Goal: Communication & Community: Answer question/provide support

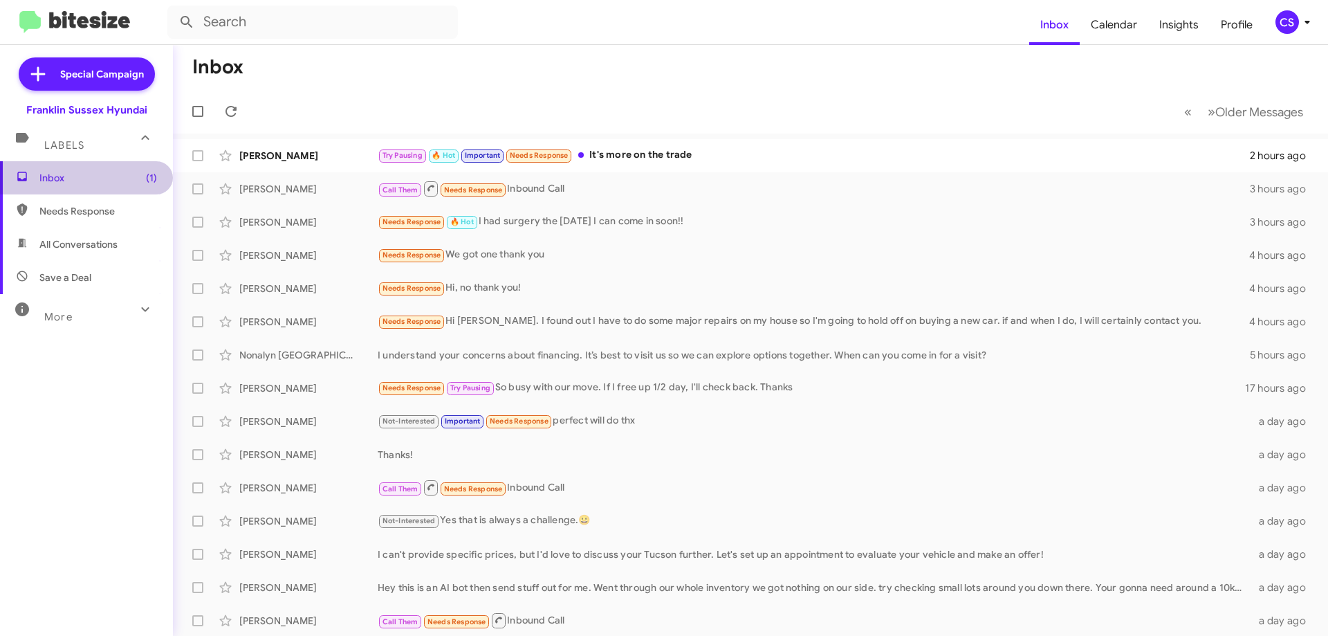
click at [90, 178] on span "Inbox (1)" at bounding box center [98, 178] width 118 height 14
click at [89, 217] on span "Needs Response" at bounding box center [98, 211] width 118 height 14
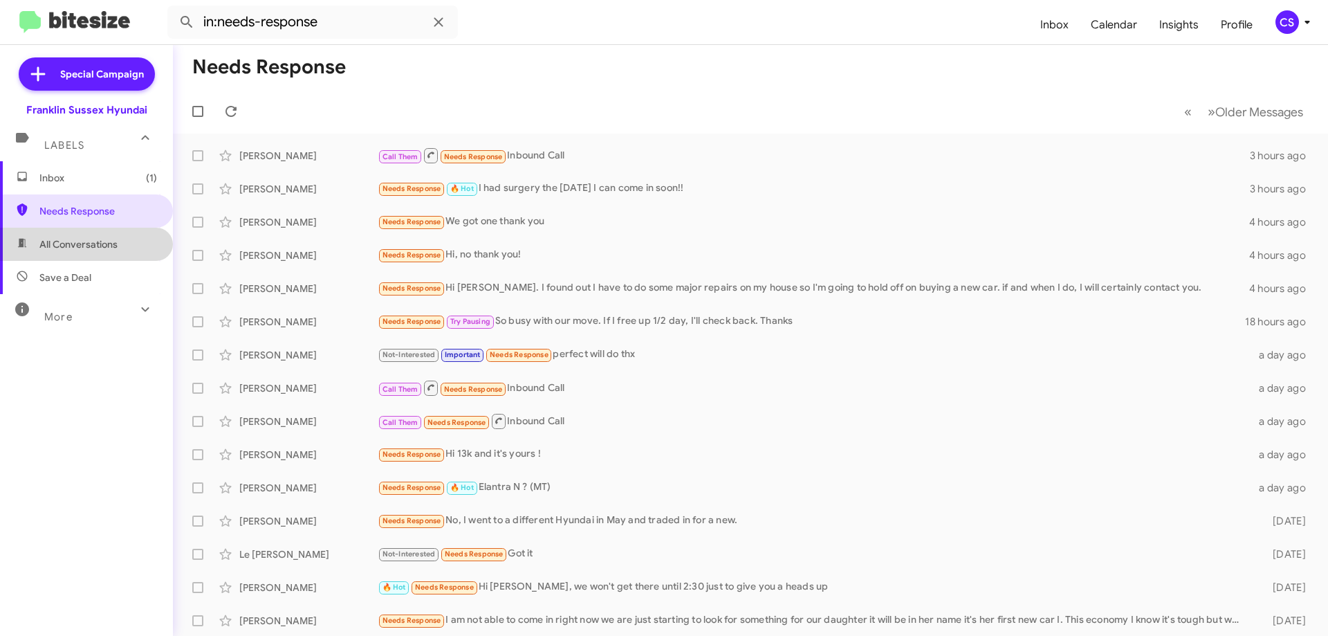
click at [89, 249] on span "All Conversations" at bounding box center [78, 244] width 78 height 14
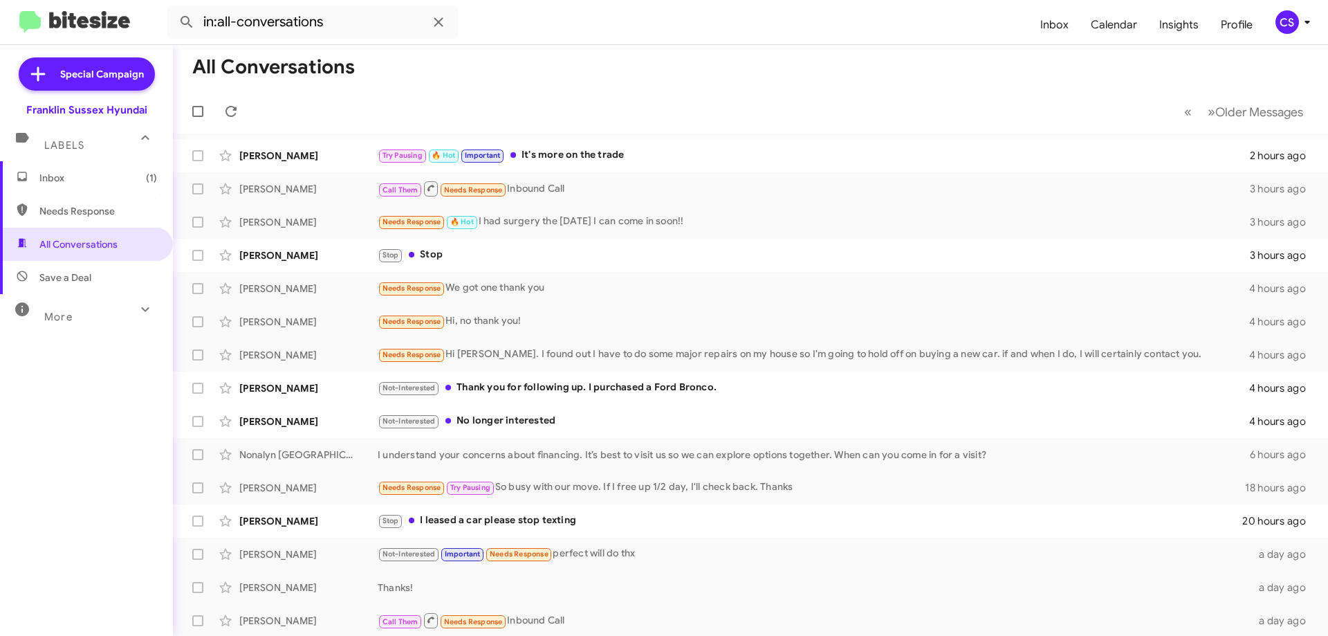
click at [497, 256] on div "Stop Stop" at bounding box center [814, 255] width 872 height 16
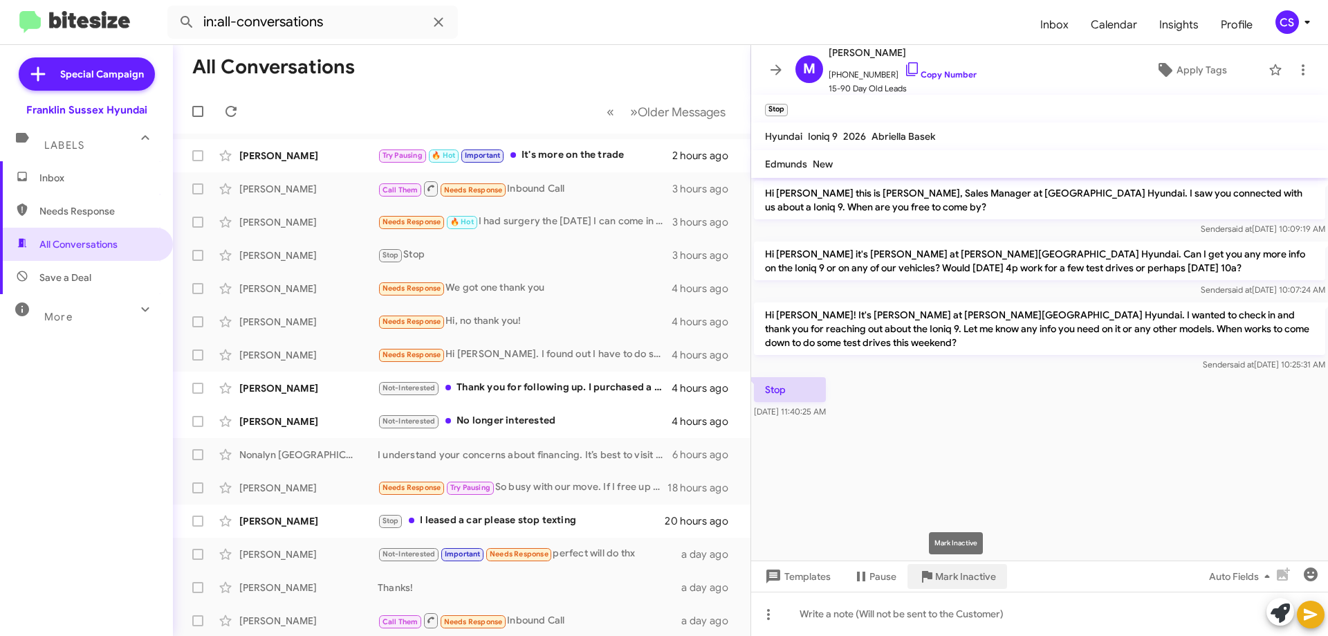
click at [959, 584] on span "Mark Inactive" at bounding box center [965, 576] width 61 height 25
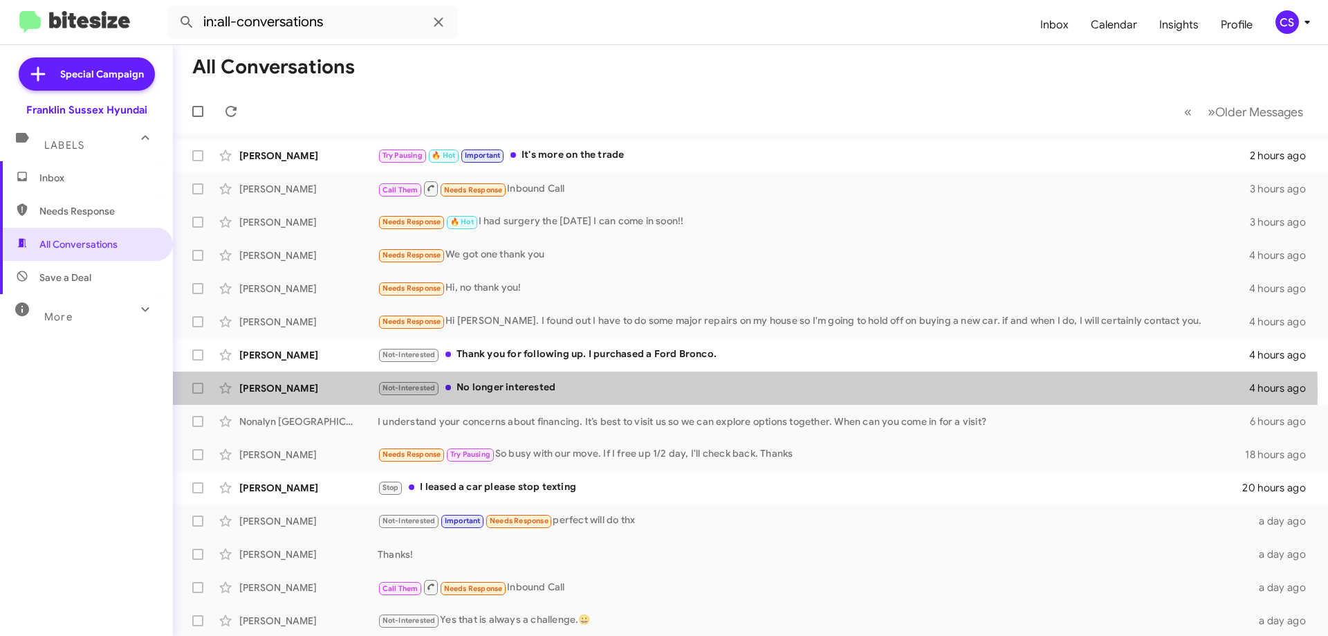
click at [554, 392] on div "Not-Interested No longer interested" at bounding box center [814, 388] width 872 height 16
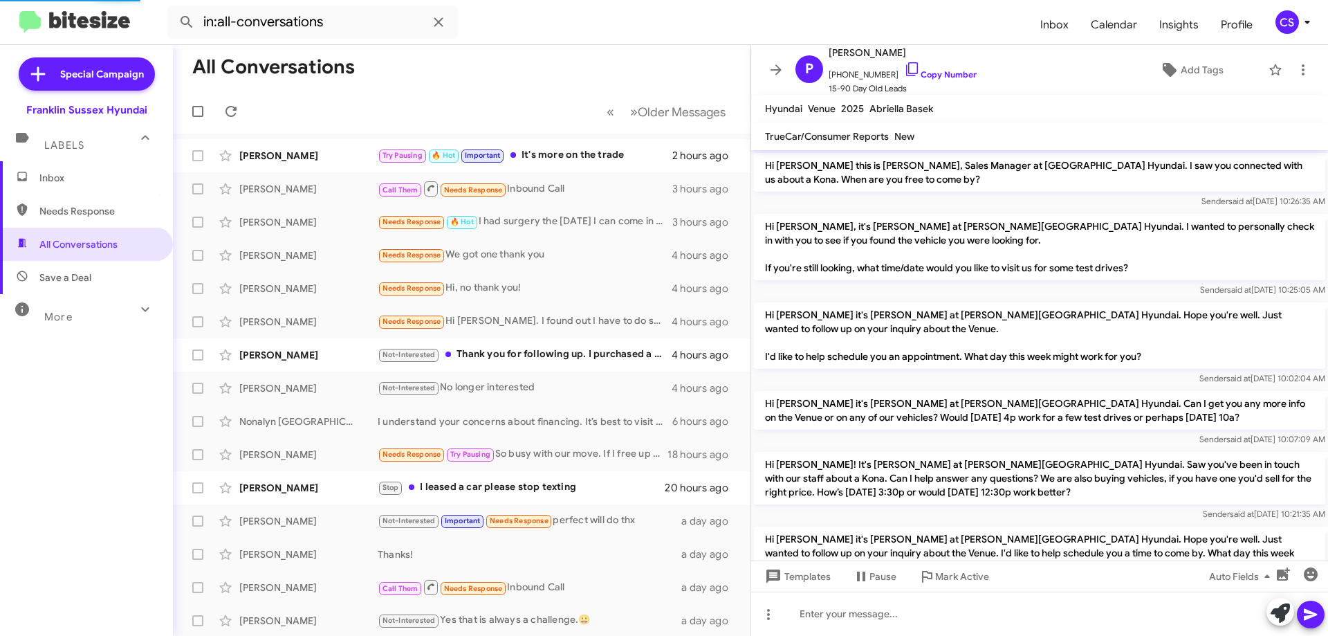
scroll to position [267, 0]
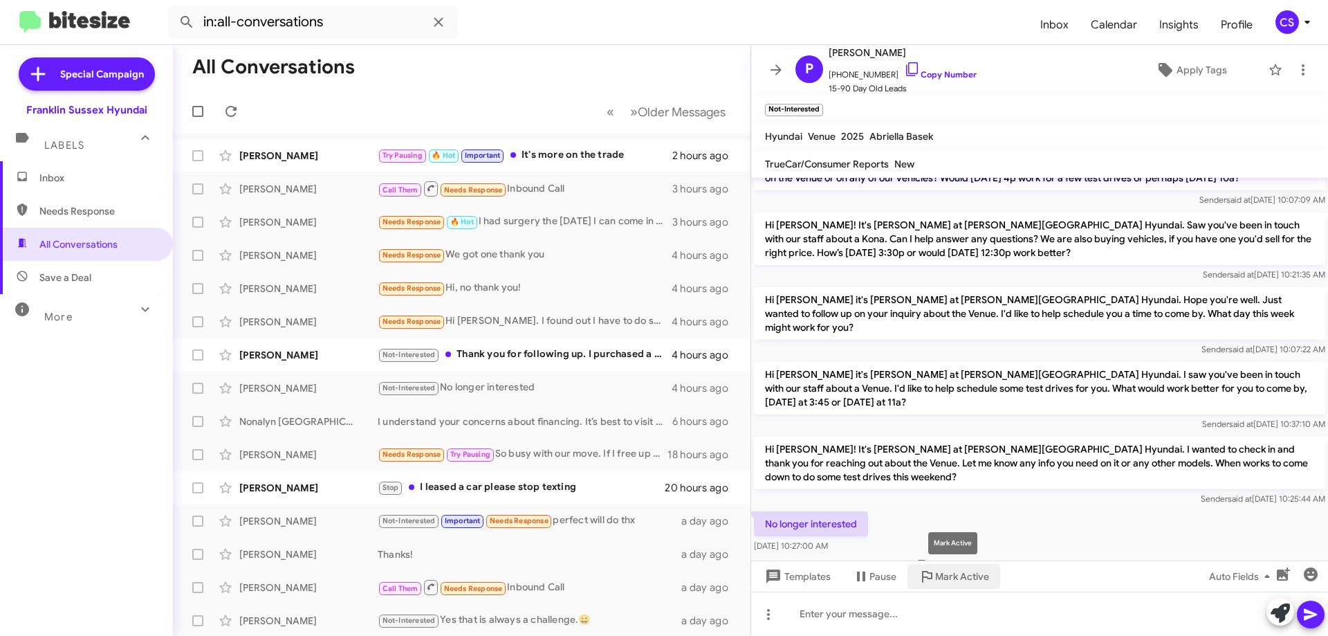
click at [961, 580] on span "Mark Active" at bounding box center [962, 576] width 54 height 25
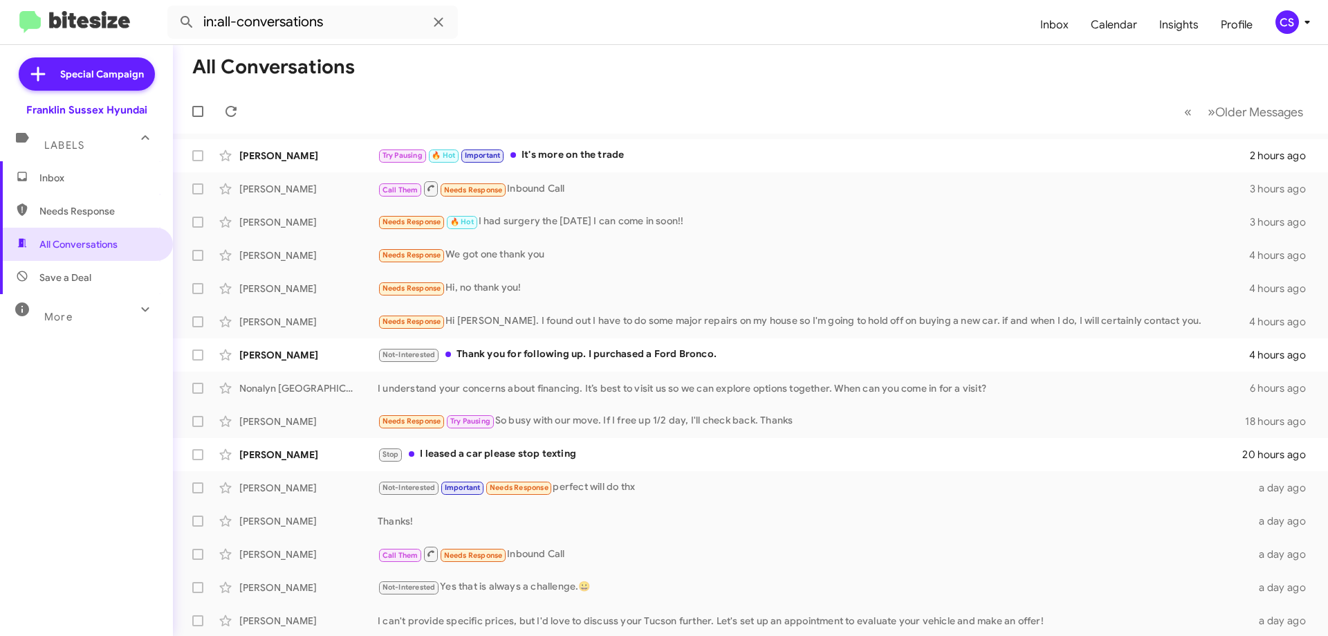
click at [598, 463] on div "[PERSON_NAME] Stop I leased a car please stop texting 20 hours ago" at bounding box center [750, 455] width 1133 height 28
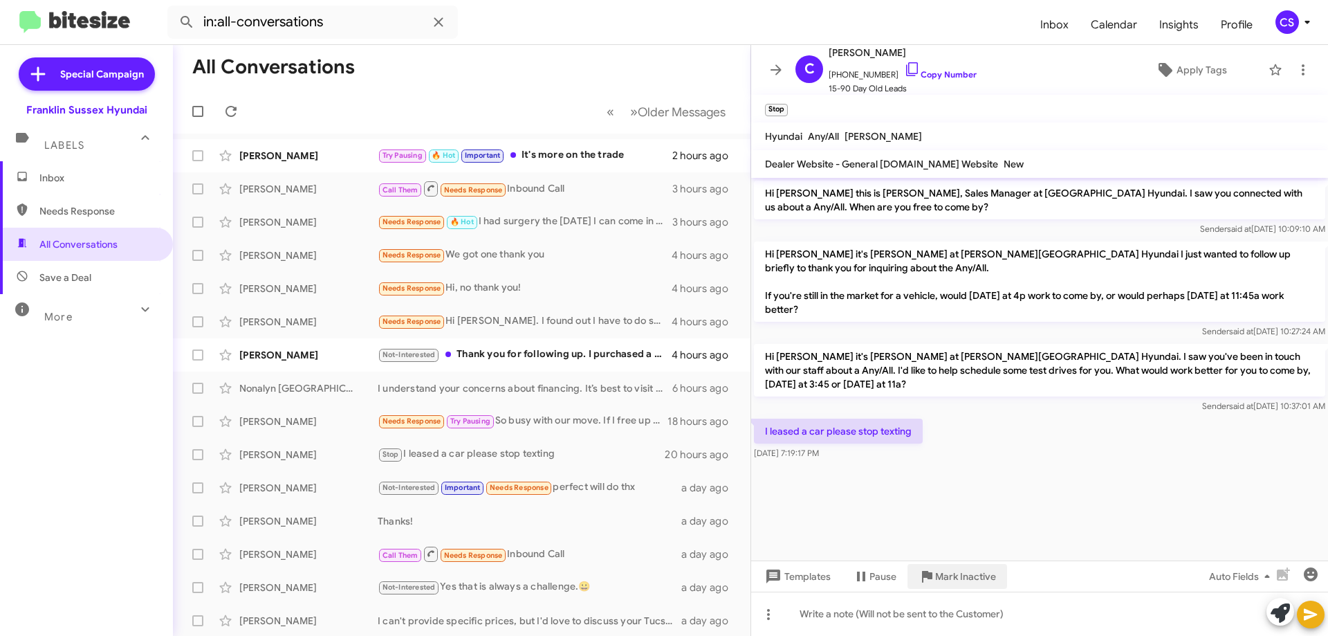
click at [967, 573] on span "Mark Inactive" at bounding box center [965, 576] width 61 height 25
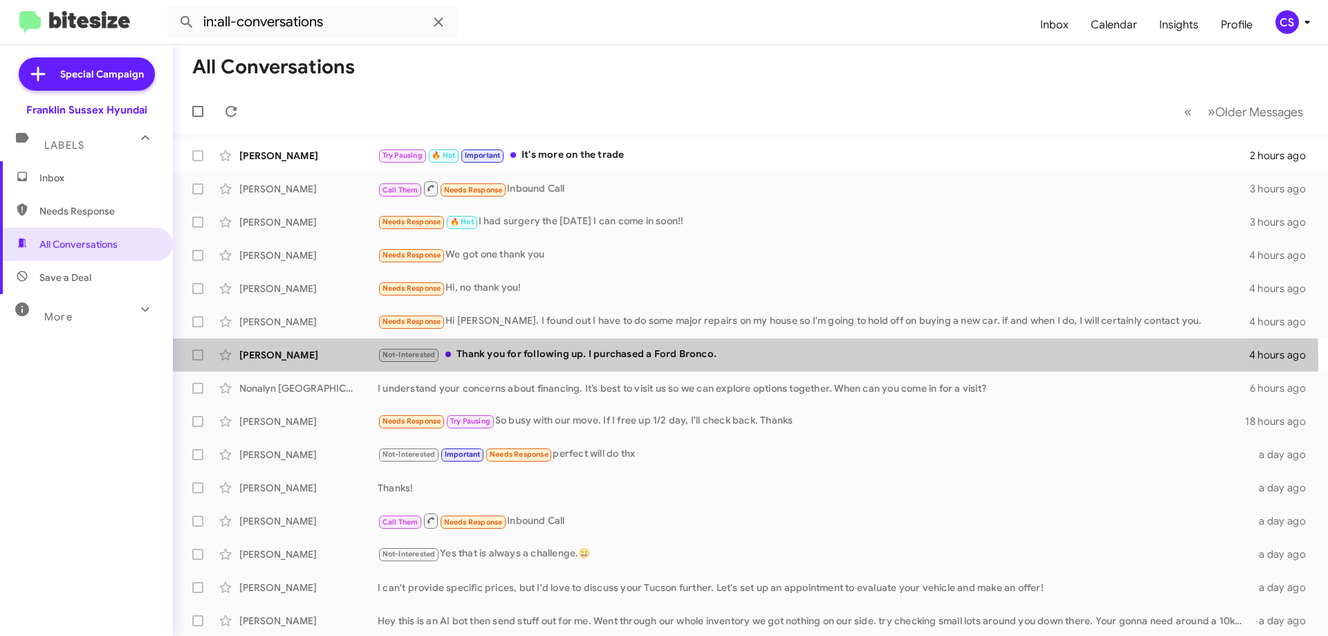
click at [580, 364] on div "[PERSON_NAME] Not-Interested Thank you for following up. I purchased a Ford Bro…" at bounding box center [750, 355] width 1133 height 28
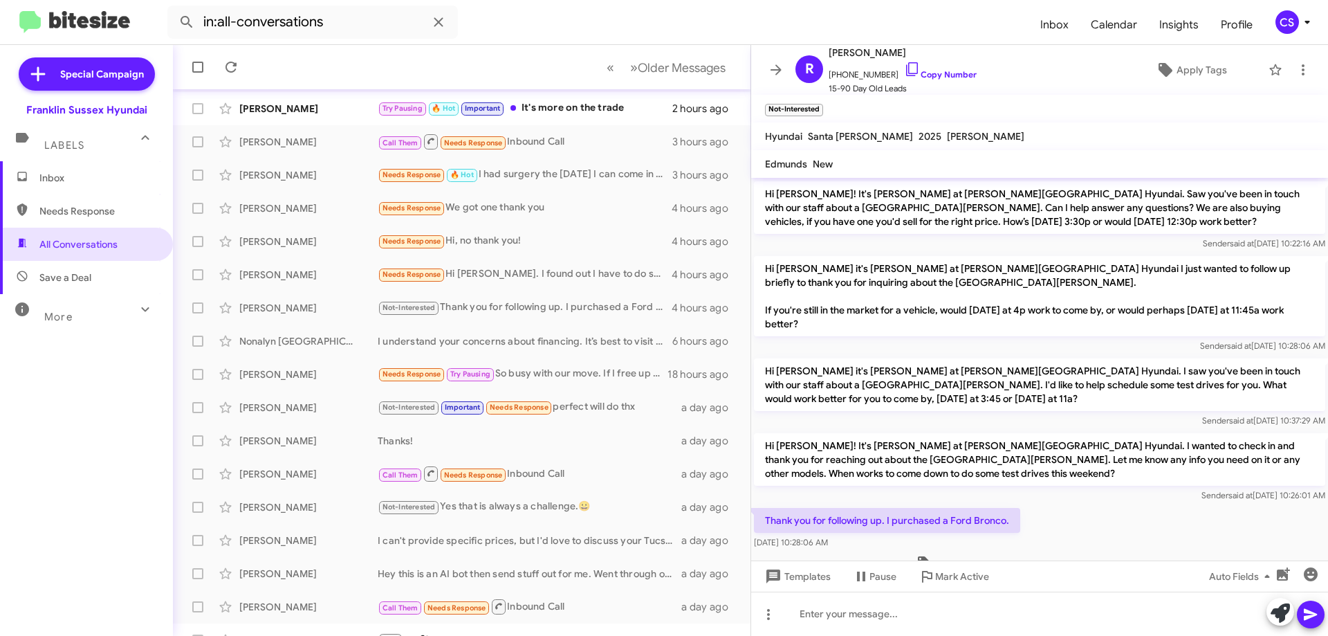
scroll to position [68, 0]
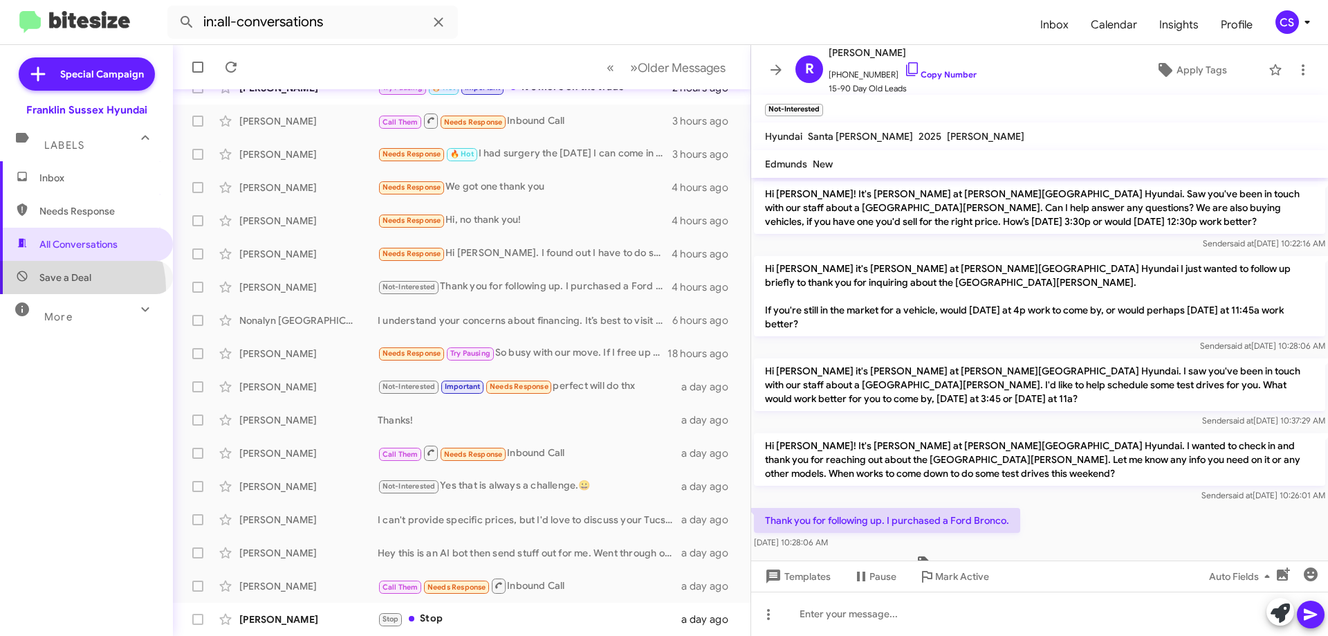
click at [62, 288] on span "Save a Deal" at bounding box center [86, 277] width 173 height 33
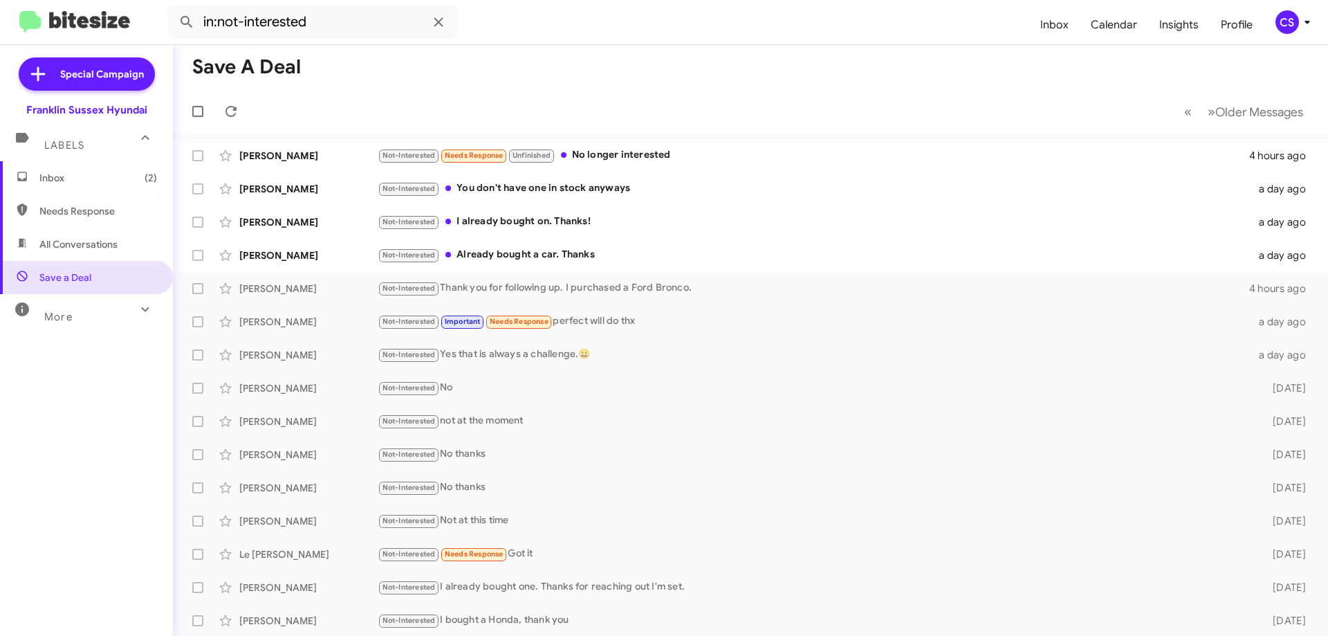
click at [614, 259] on div "Not-Interested Already bought a car. Thanks" at bounding box center [814, 255] width 873 height 16
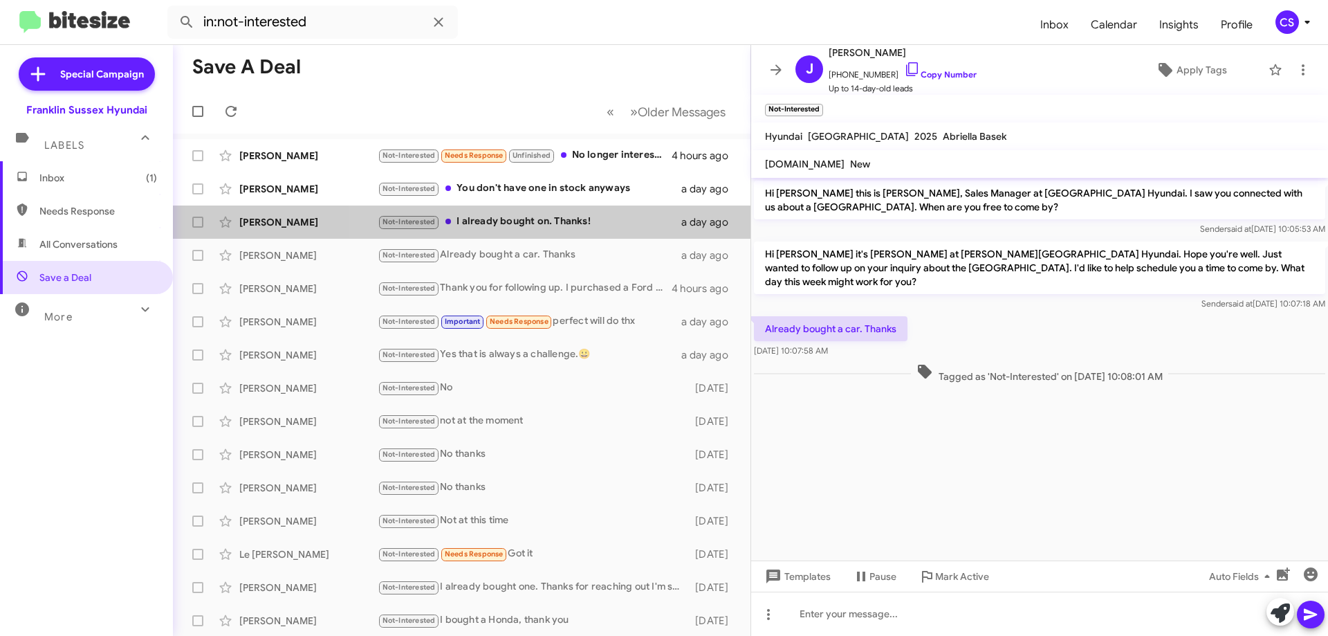
click at [593, 228] on div "Not-Interested I already bought on. Thanks!" at bounding box center [530, 222] width 304 height 16
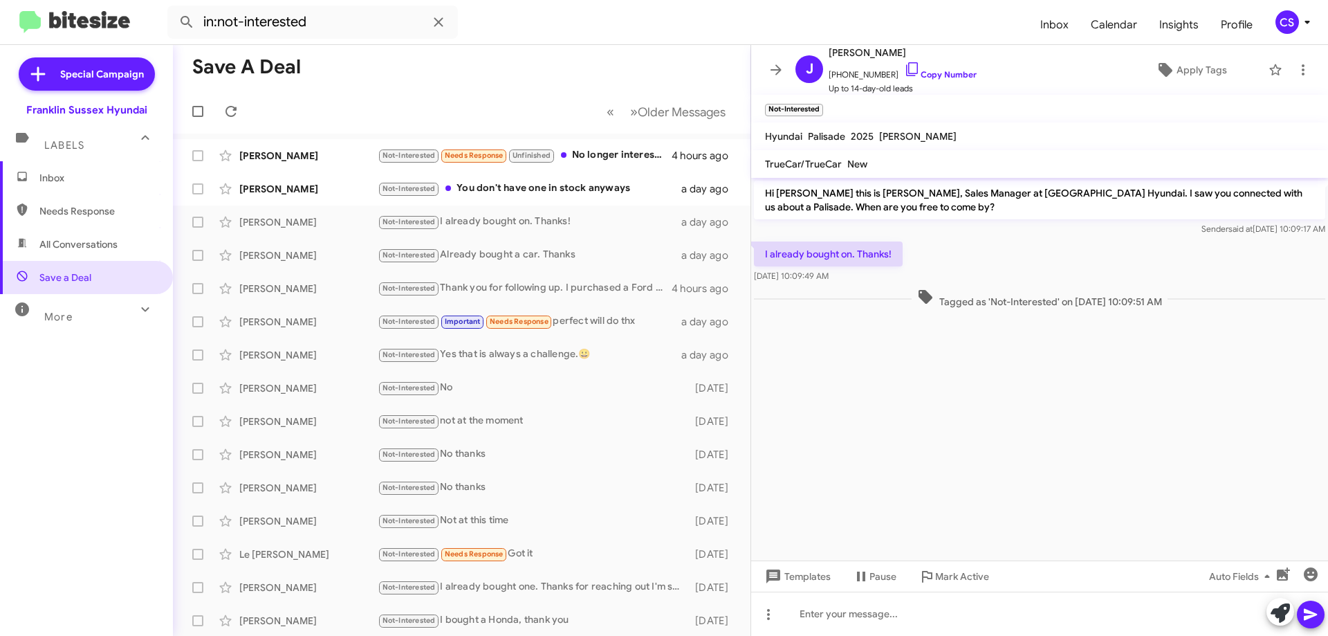
click at [610, 190] on div "Not-Interested You don't have one in stock anyways" at bounding box center [530, 189] width 304 height 16
click at [629, 154] on div "Not-Interested Needs Response Unfinished No longer interested" at bounding box center [525, 155] width 294 height 16
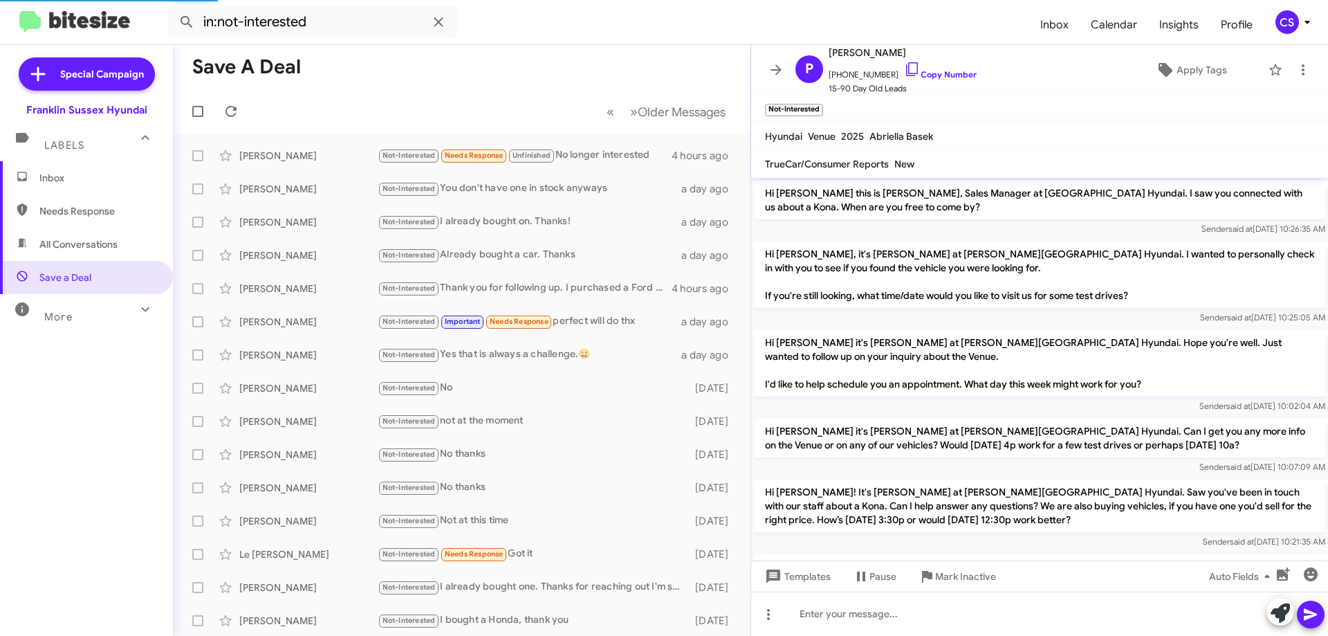
scroll to position [324, 0]
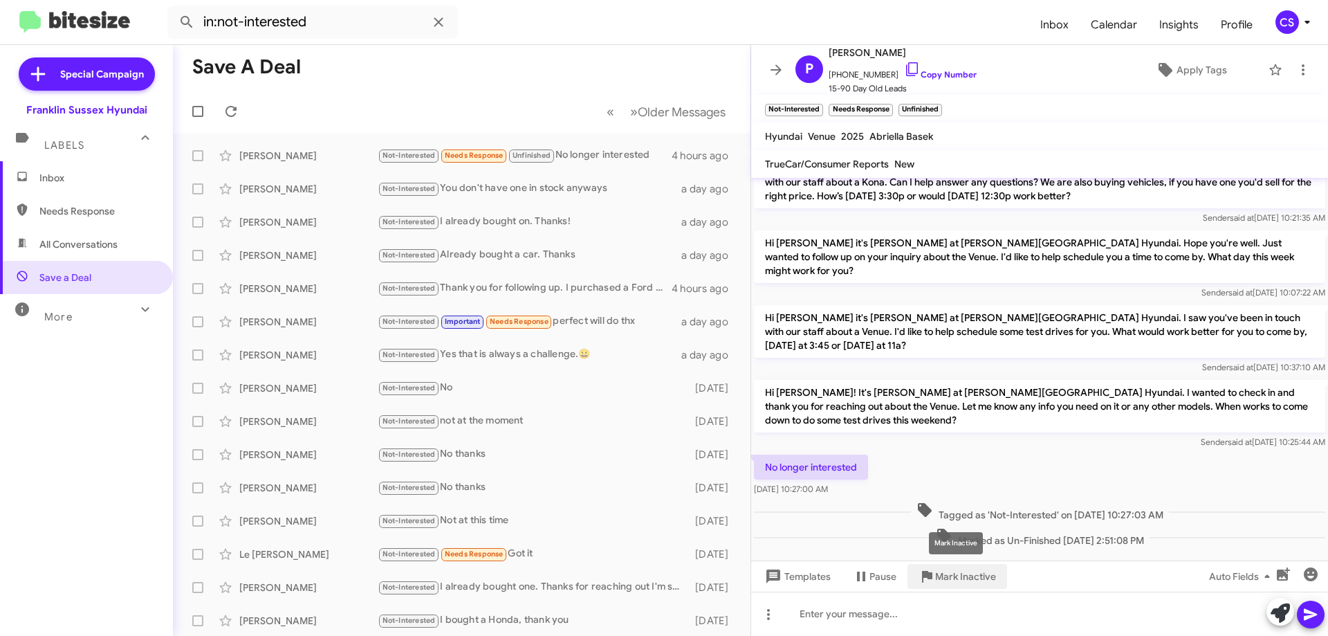
click at [952, 574] on span "Mark Inactive" at bounding box center [965, 576] width 61 height 25
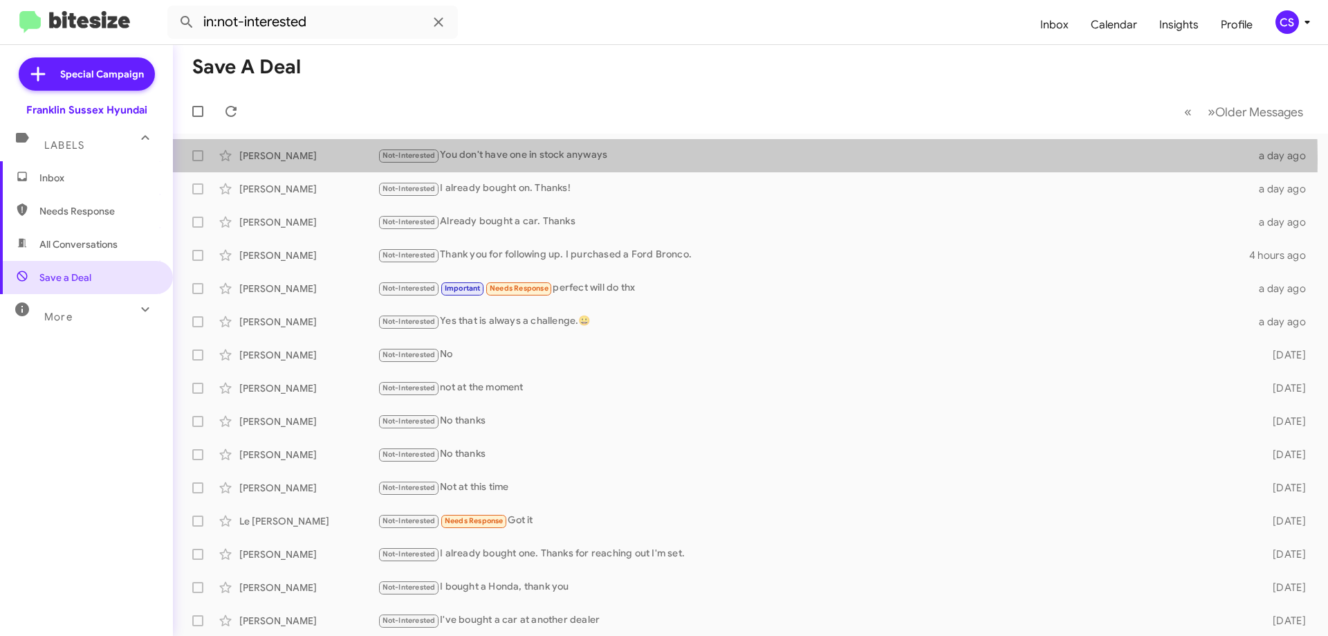
click at [571, 159] on div "Not-Interested You don't have one in stock anyways" at bounding box center [814, 155] width 873 height 16
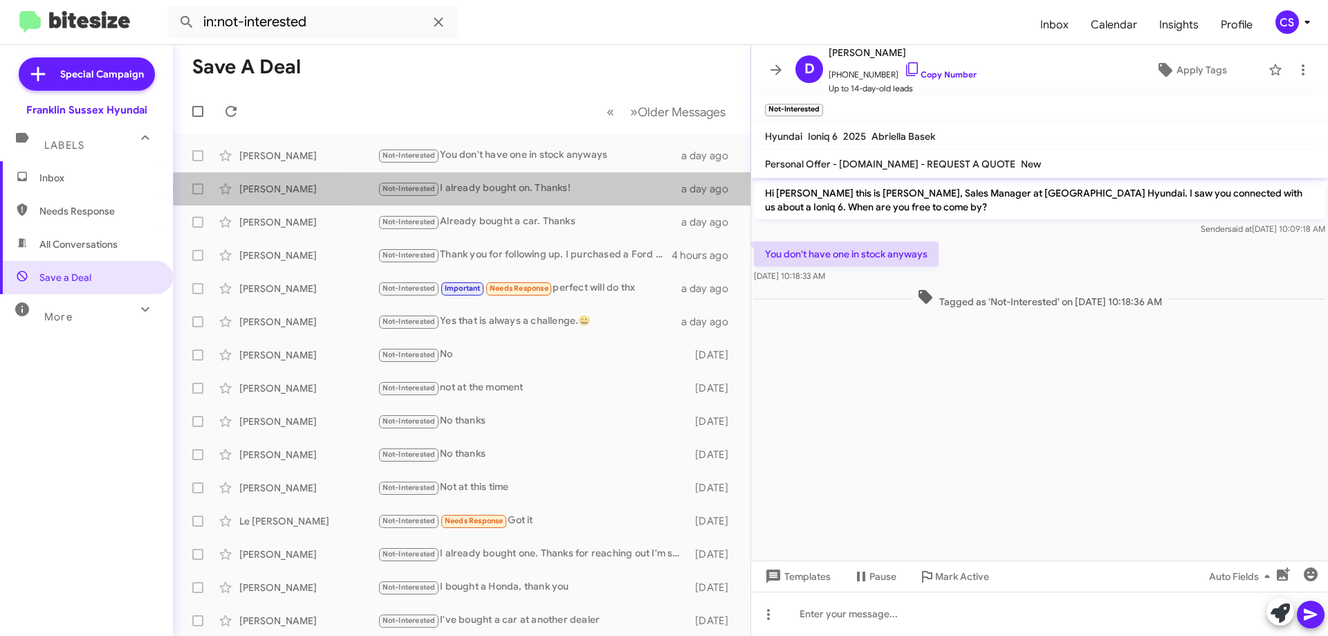
click at [570, 189] on div "Not-Interested I already bought on. Thanks!" at bounding box center [530, 189] width 304 height 16
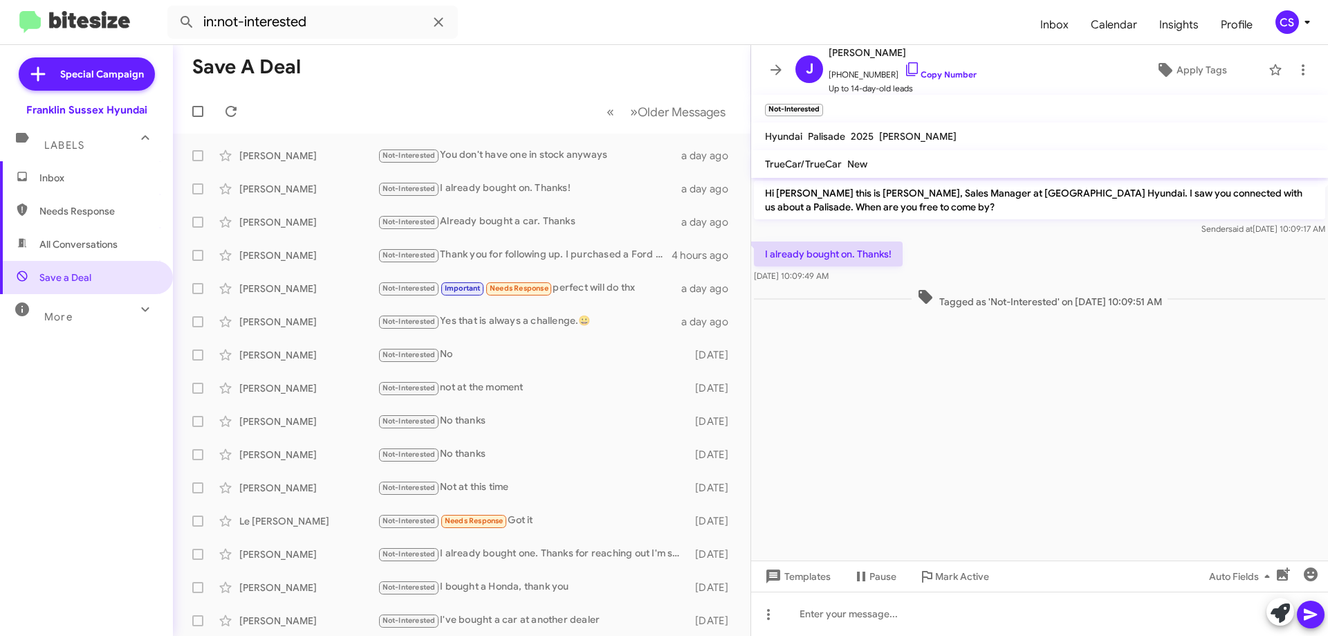
click at [555, 228] on div "Not-Interested Already bought a car. Thanks" at bounding box center [530, 222] width 304 height 16
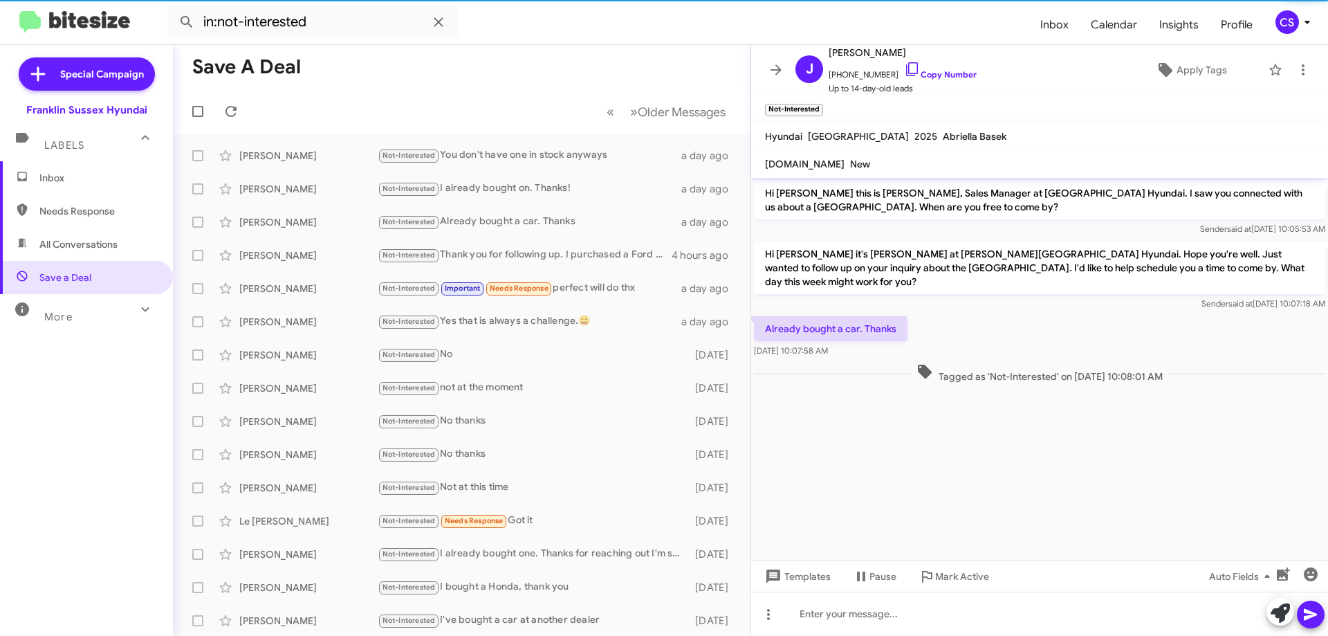
click at [556, 248] on div "Not-Interested Thank you for following up. I purchased a Ford Bronco." at bounding box center [525, 255] width 294 height 16
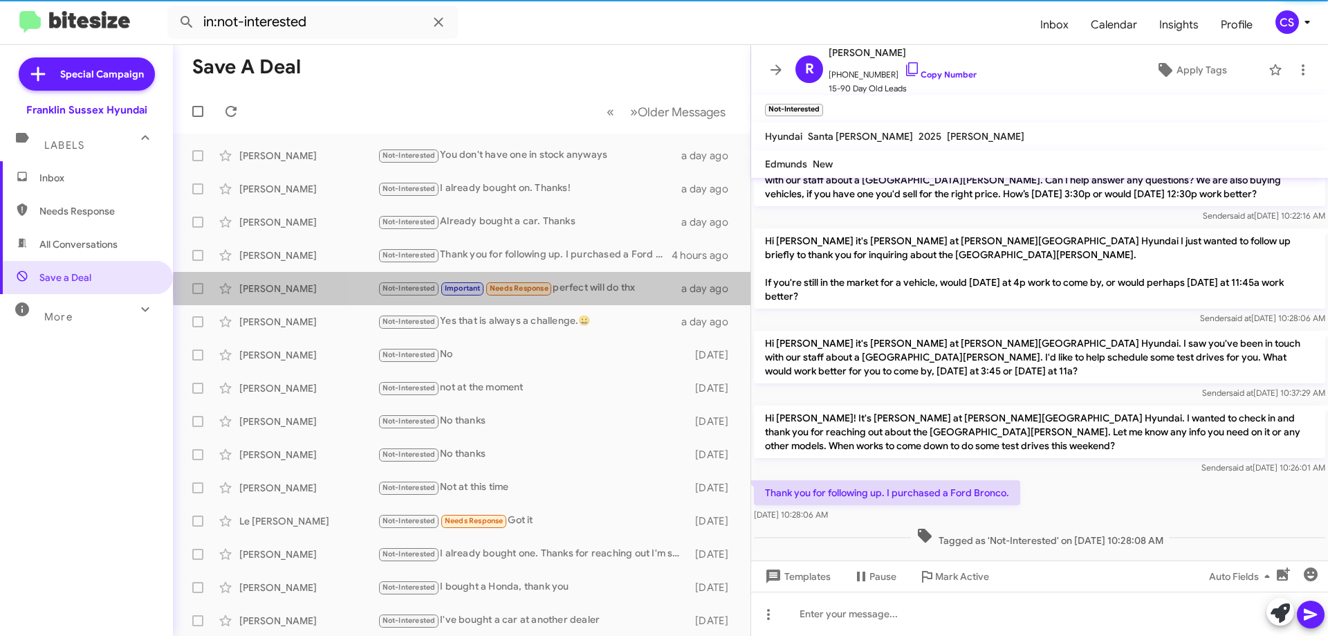
click at [597, 288] on div "Not-Interested Important Needs Response perfect will do thx" at bounding box center [530, 288] width 304 height 16
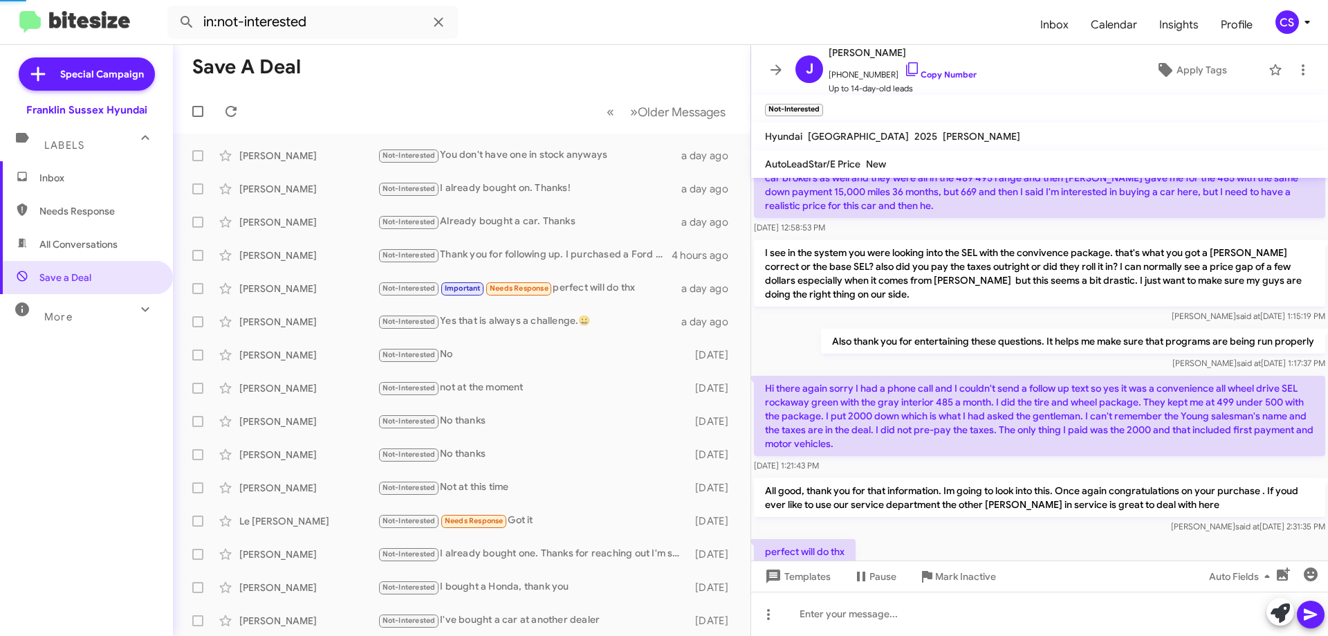
scroll to position [131, 0]
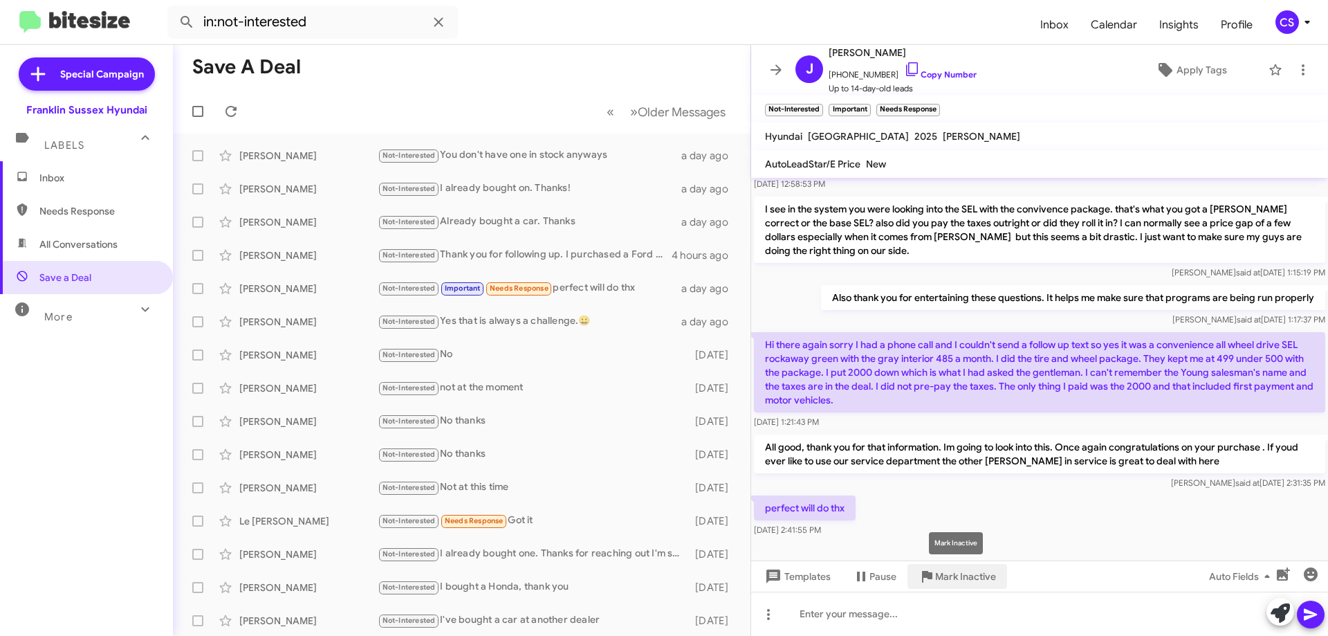
click at [955, 580] on span "Mark Inactive" at bounding box center [965, 576] width 61 height 25
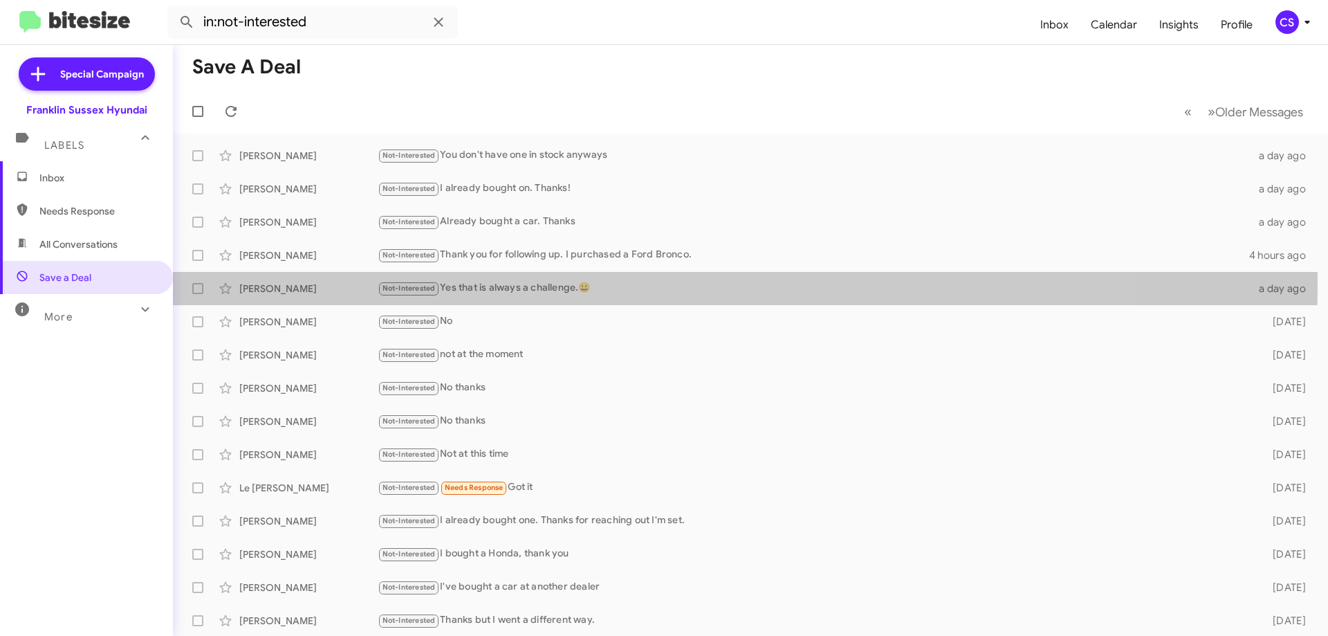
click at [613, 284] on div "Not-Interested Yes that is always a challenge.😀" at bounding box center [814, 288] width 873 height 16
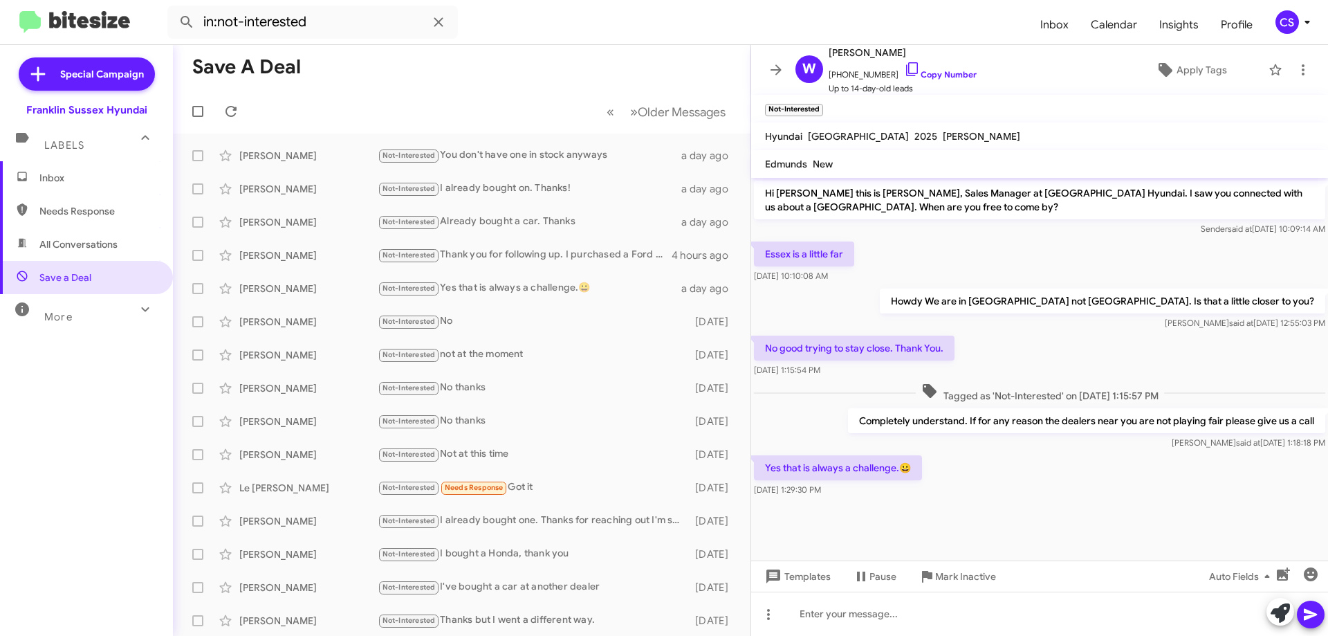
click at [598, 327] on div "Not-Interested No" at bounding box center [533, 321] width 311 height 16
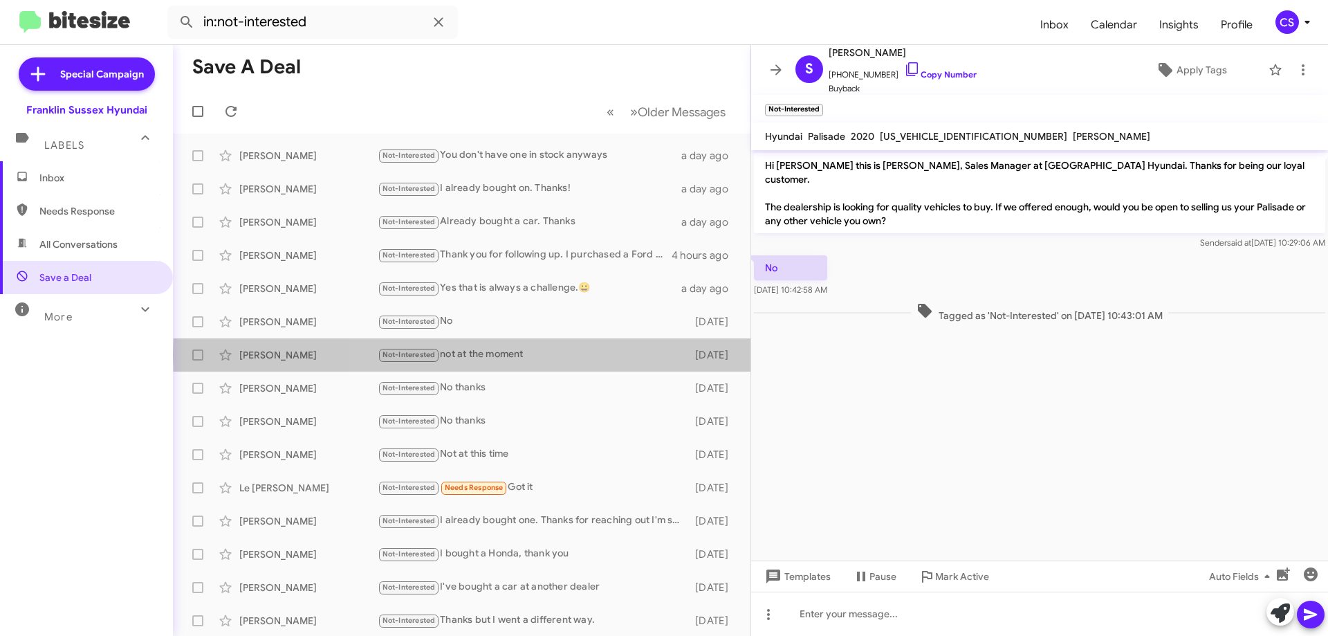
click at [594, 355] on div "Not-Interested not at the moment" at bounding box center [533, 355] width 311 height 16
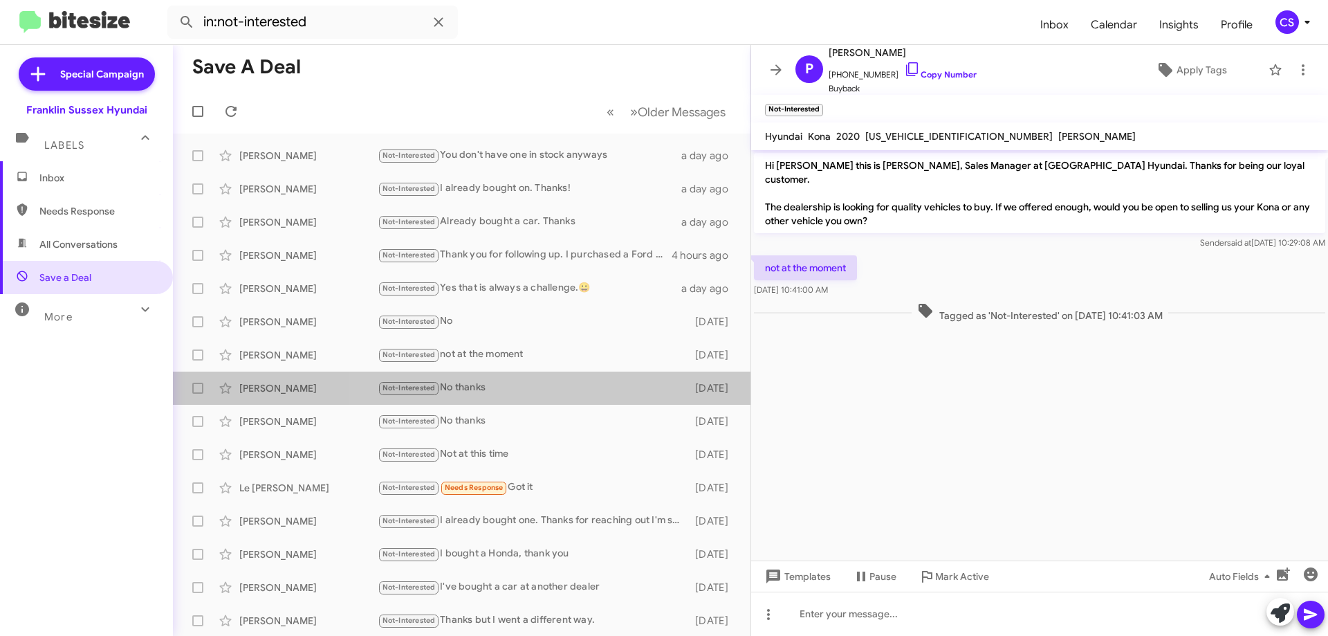
click at [579, 389] on div "Not-Interested No thanks" at bounding box center [533, 388] width 311 height 16
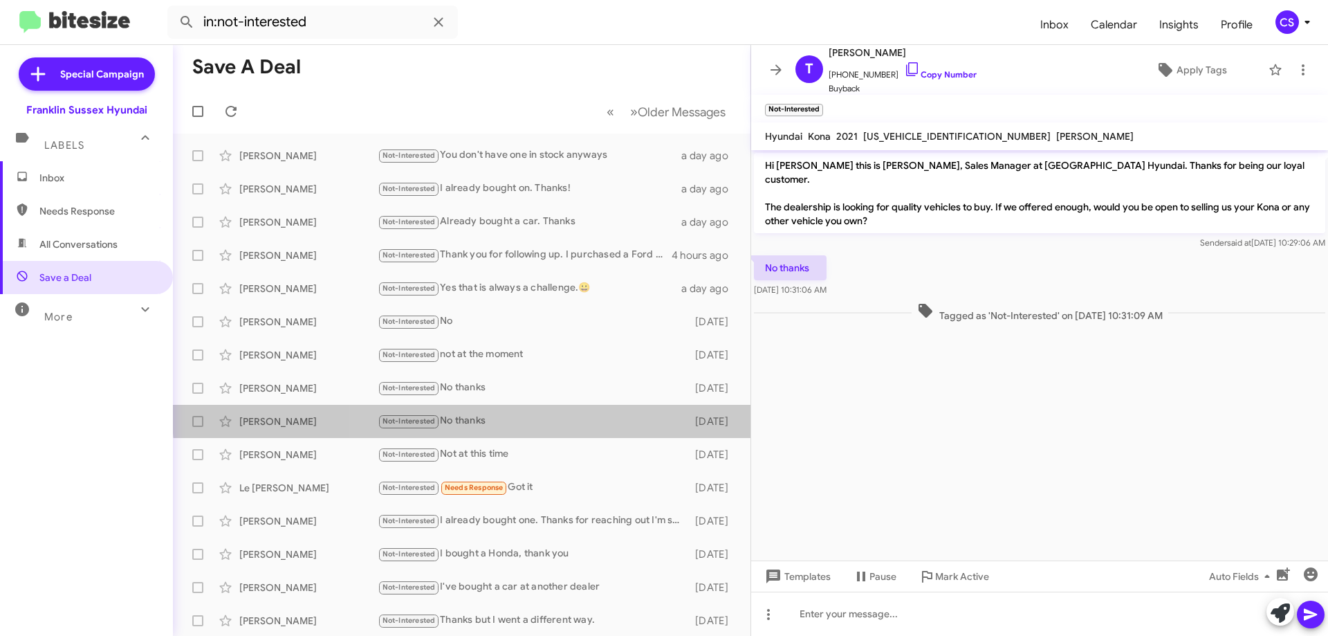
click at [573, 411] on div "[PERSON_NAME] Not-Interested No thanks [DATE]" at bounding box center [461, 421] width 555 height 28
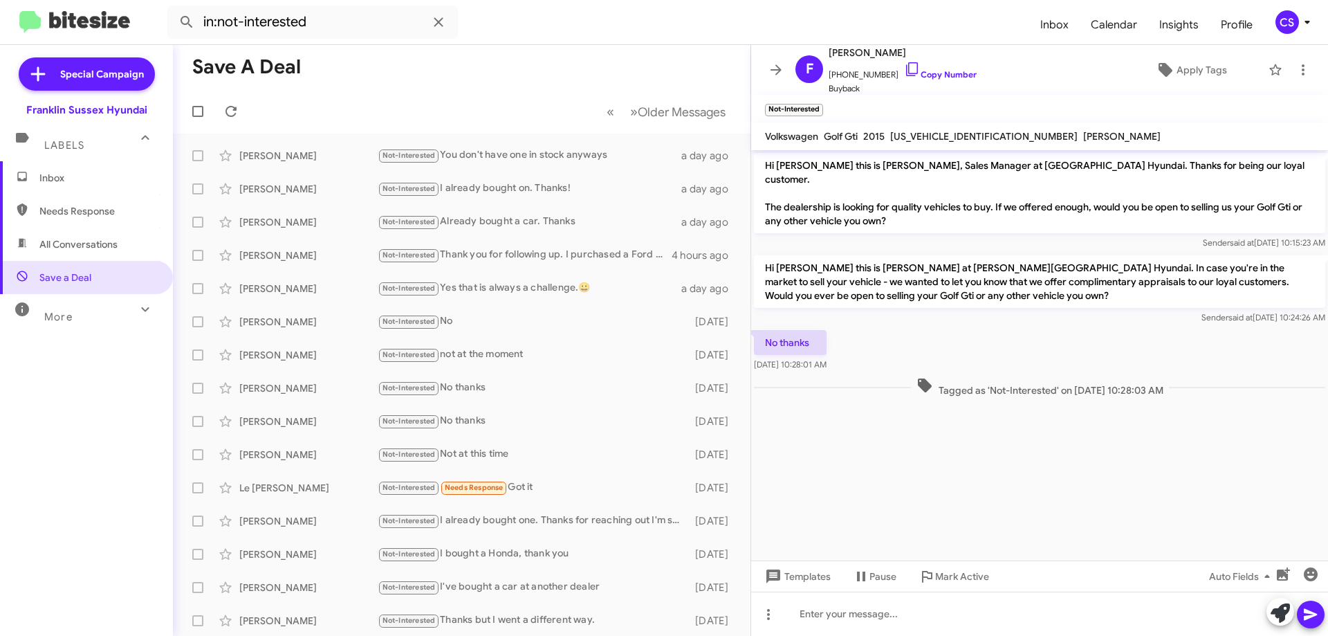
click at [560, 445] on div "[PERSON_NAME] Not-Interested Not at this time [DATE]" at bounding box center [461, 455] width 555 height 28
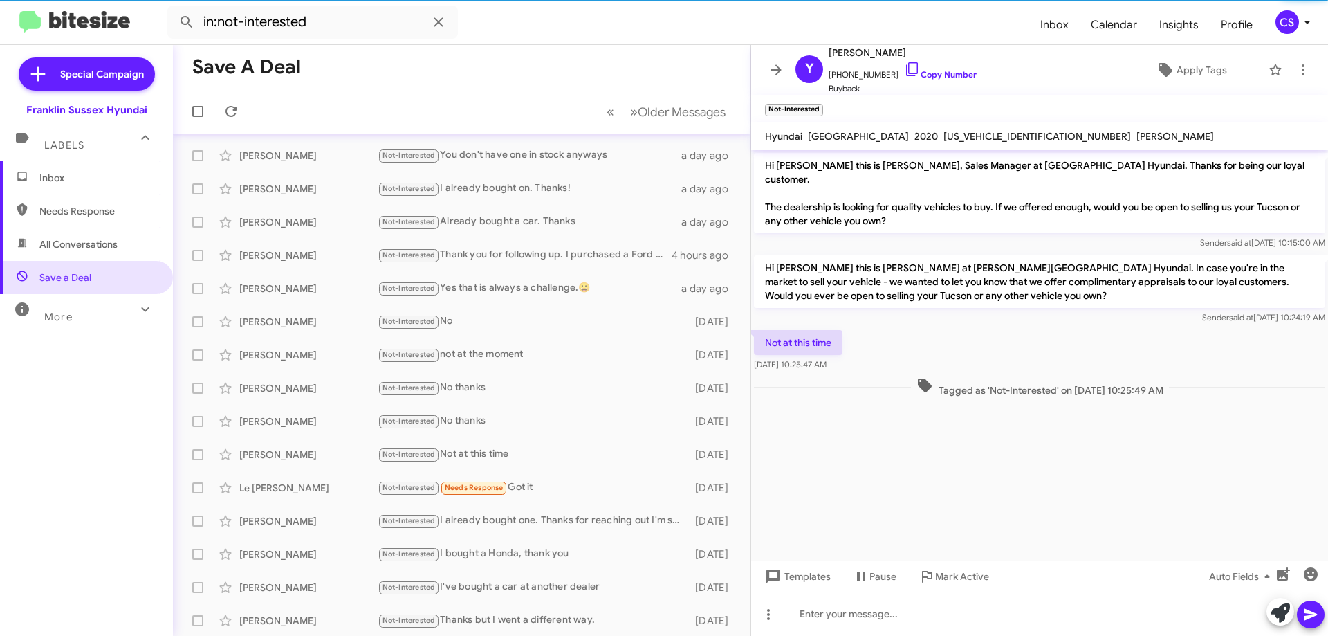
scroll to position [69, 0]
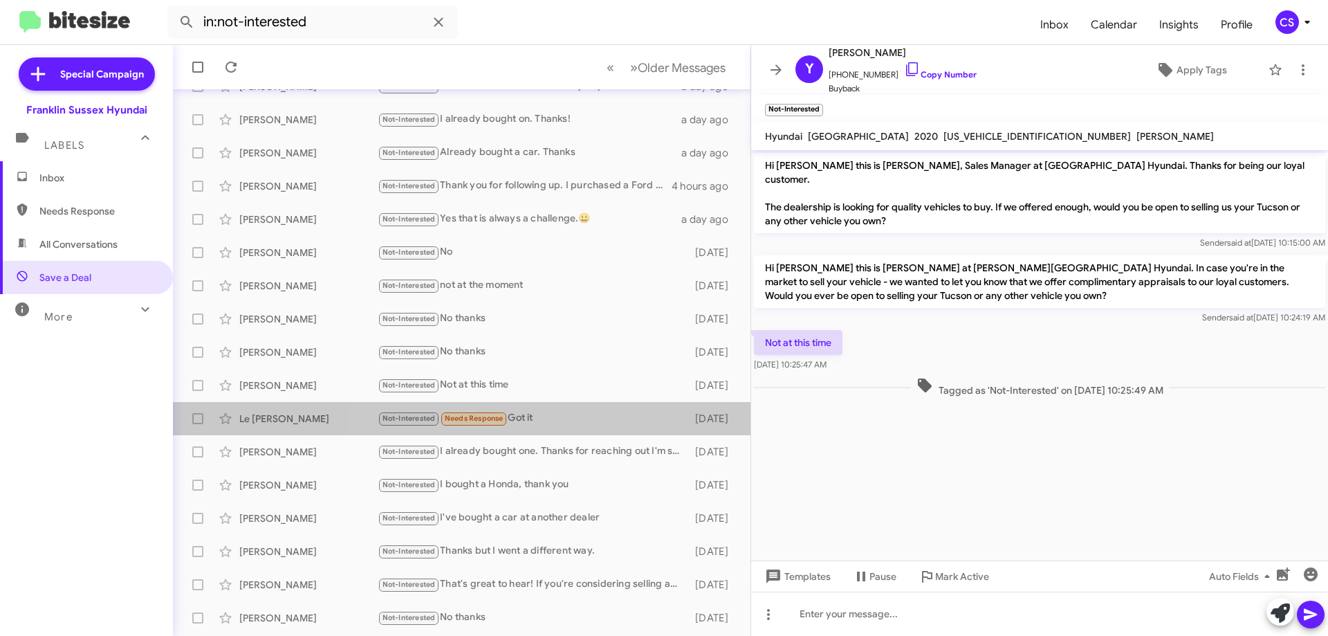
click at [573, 423] on div "Not-Interested Needs Response Got it" at bounding box center [533, 418] width 311 height 16
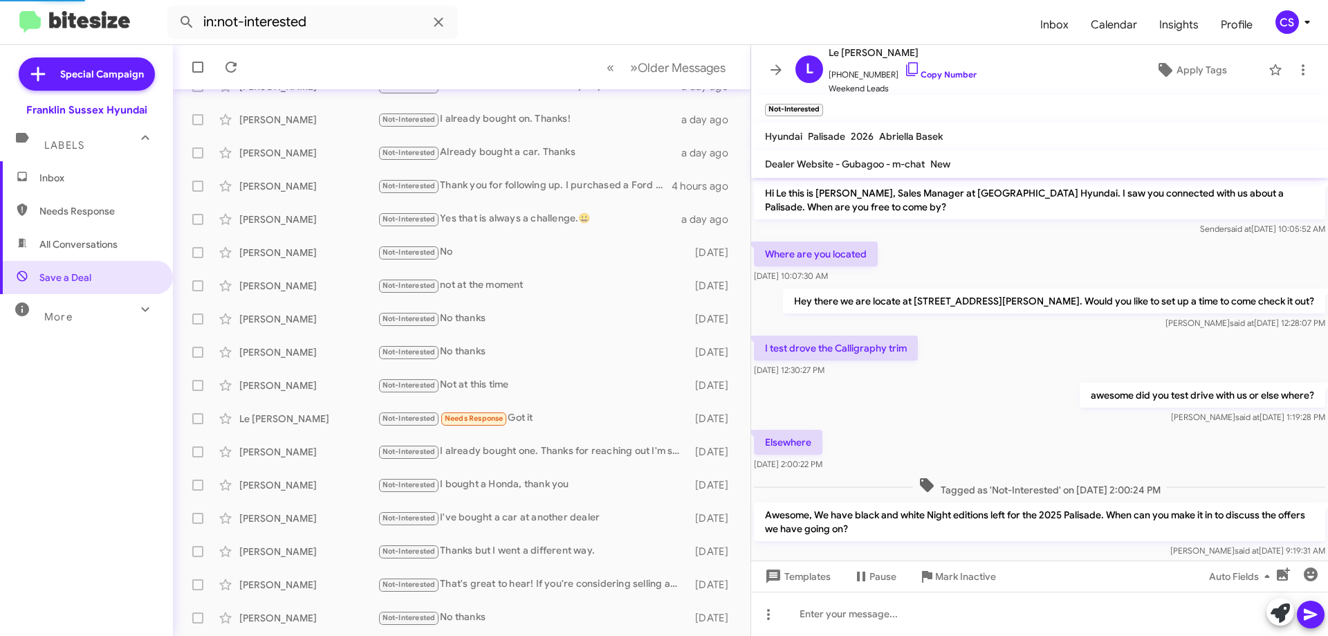
scroll to position [423, 0]
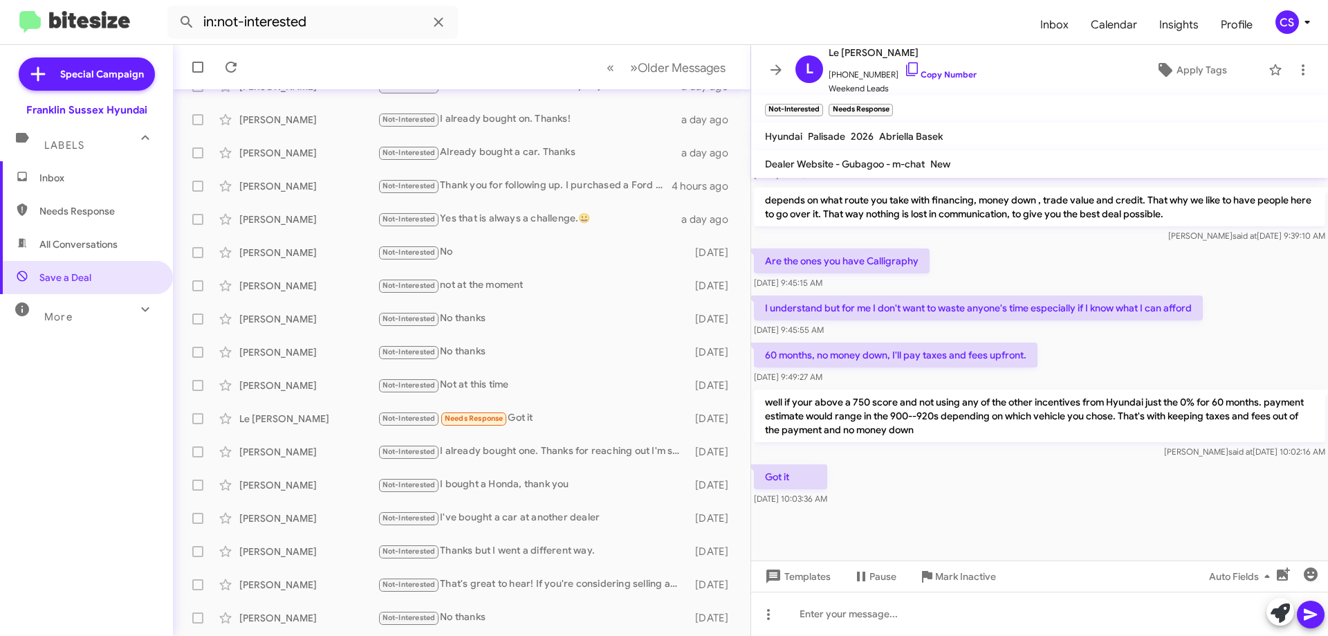
click at [587, 451] on div "Not-Interested I already bought one. Thanks for reaching out I'm set." at bounding box center [533, 451] width 311 height 16
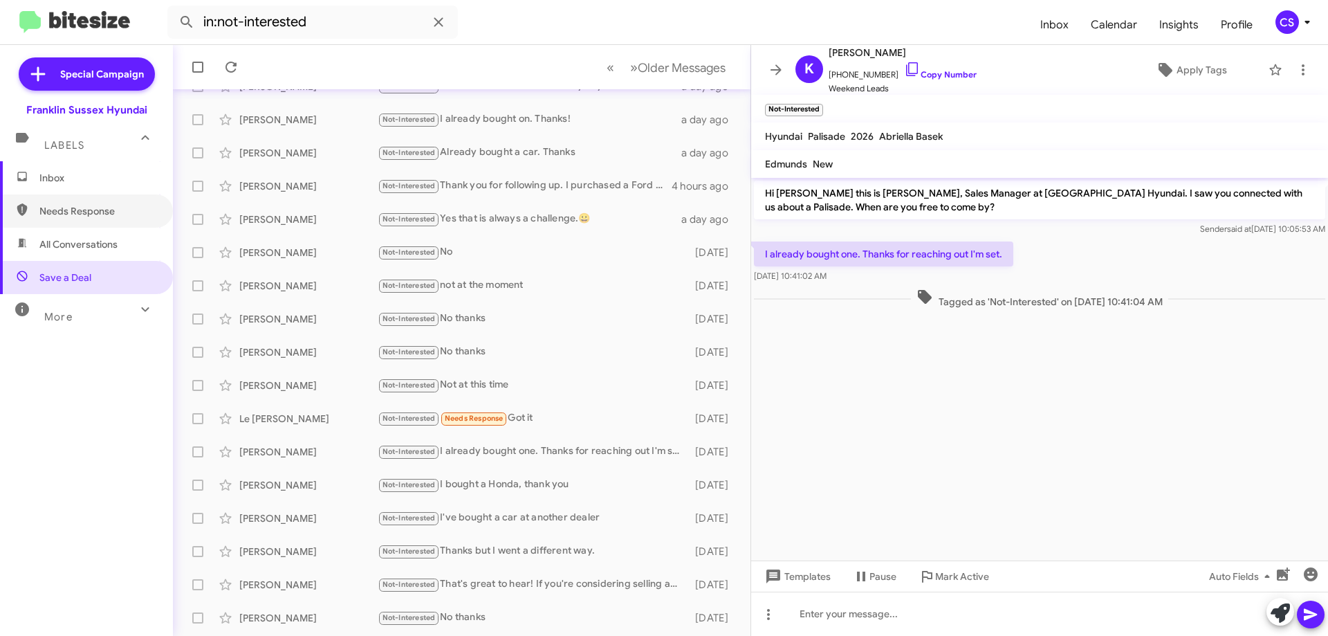
click at [45, 203] on span "Needs Response" at bounding box center [86, 210] width 173 height 33
type input "in:needs-response"
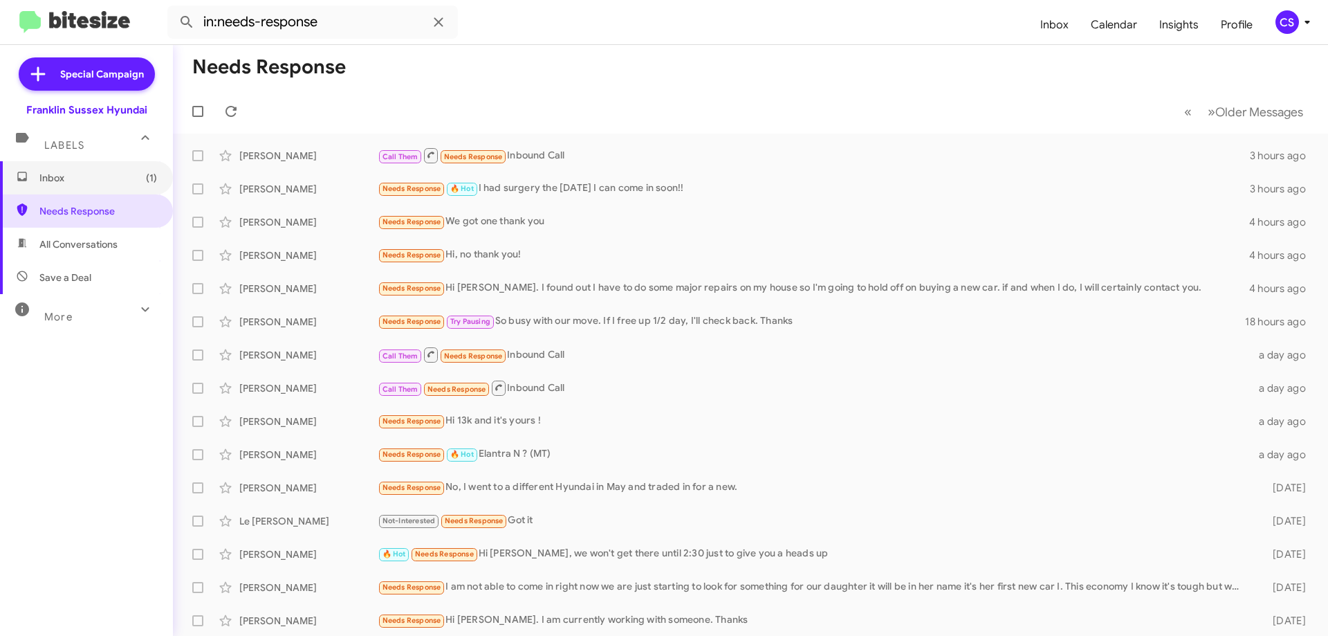
click at [93, 177] on span "Inbox (1)" at bounding box center [98, 178] width 118 height 14
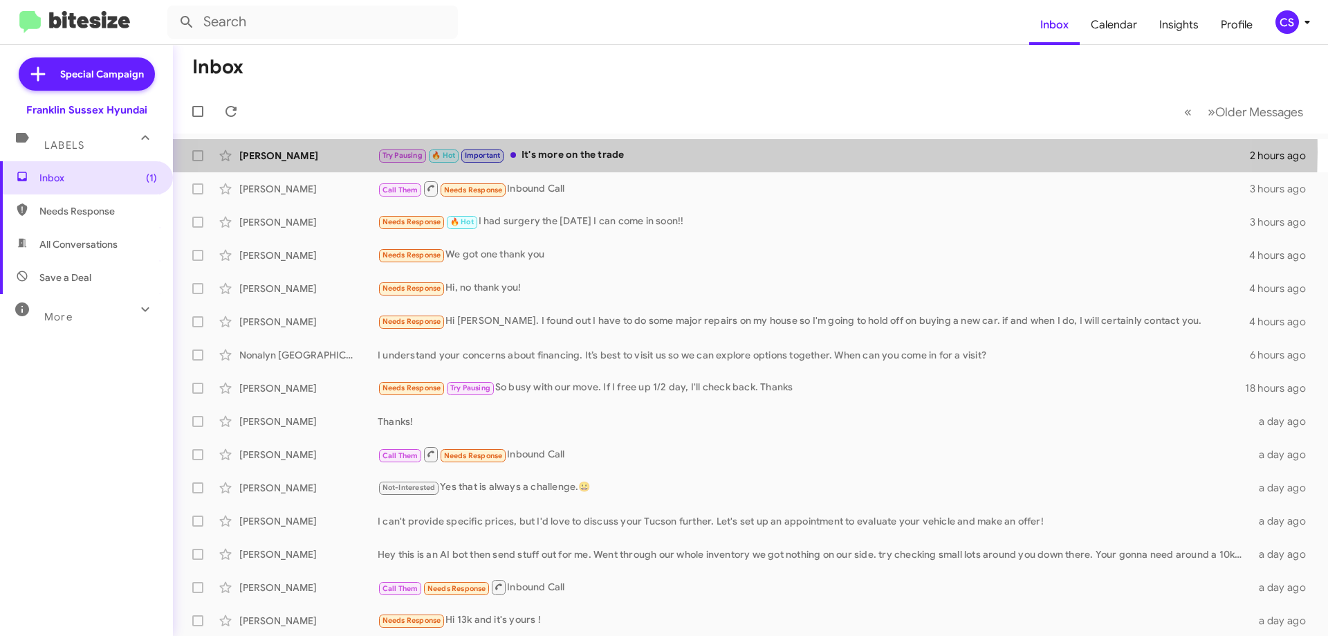
click at [670, 152] on div "Try Pausing 🔥 Hot Important It's more on the trade" at bounding box center [814, 155] width 872 height 16
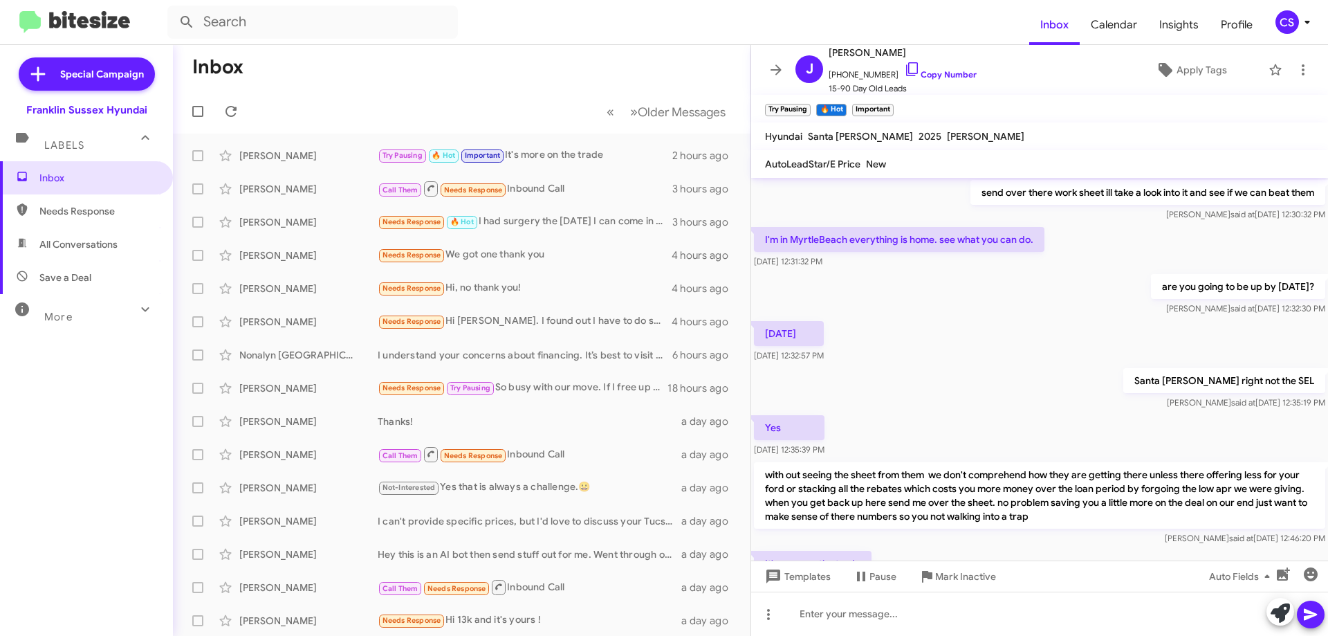
scroll to position [518, 0]
